Goal: Information Seeking & Learning: Find specific page/section

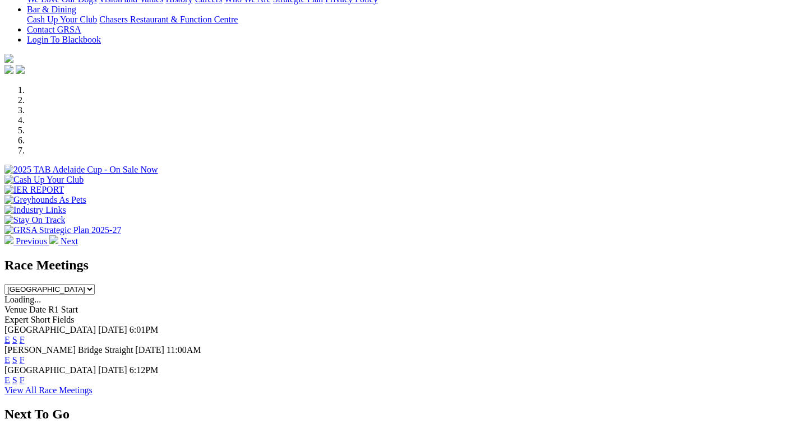
scroll to position [280, 0]
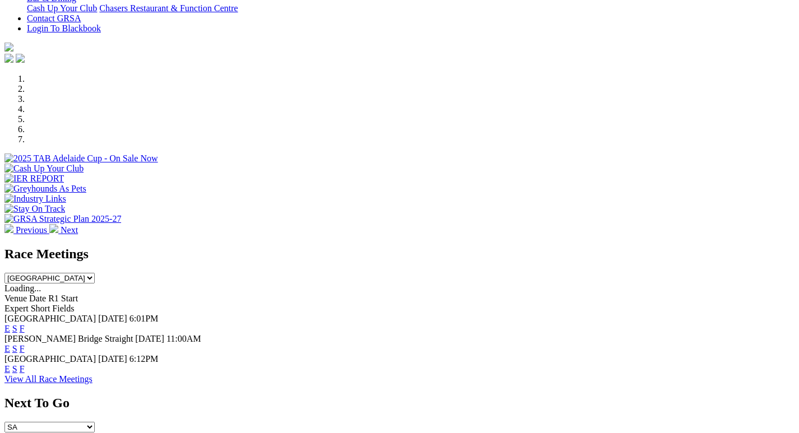
click at [25, 344] on link "F" at bounding box center [22, 349] width 5 height 10
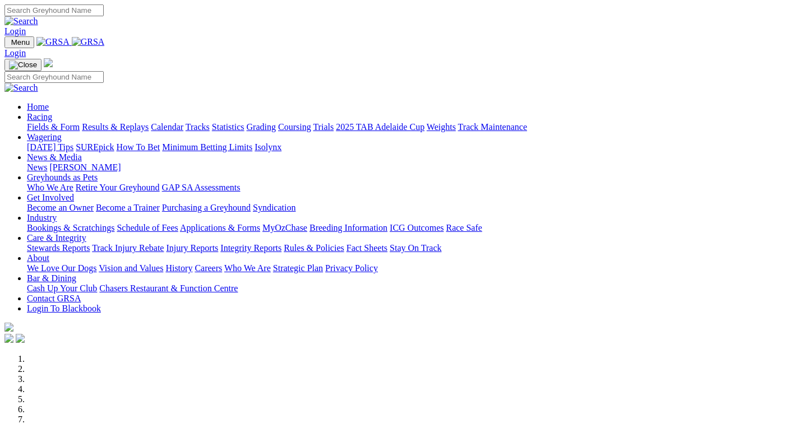
scroll to position [224, 0]
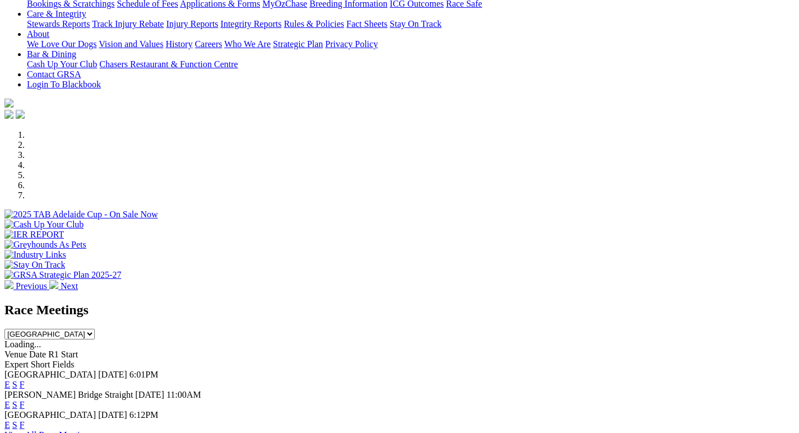
click at [25, 420] on link "F" at bounding box center [22, 425] width 5 height 10
